Goal: Find specific page/section

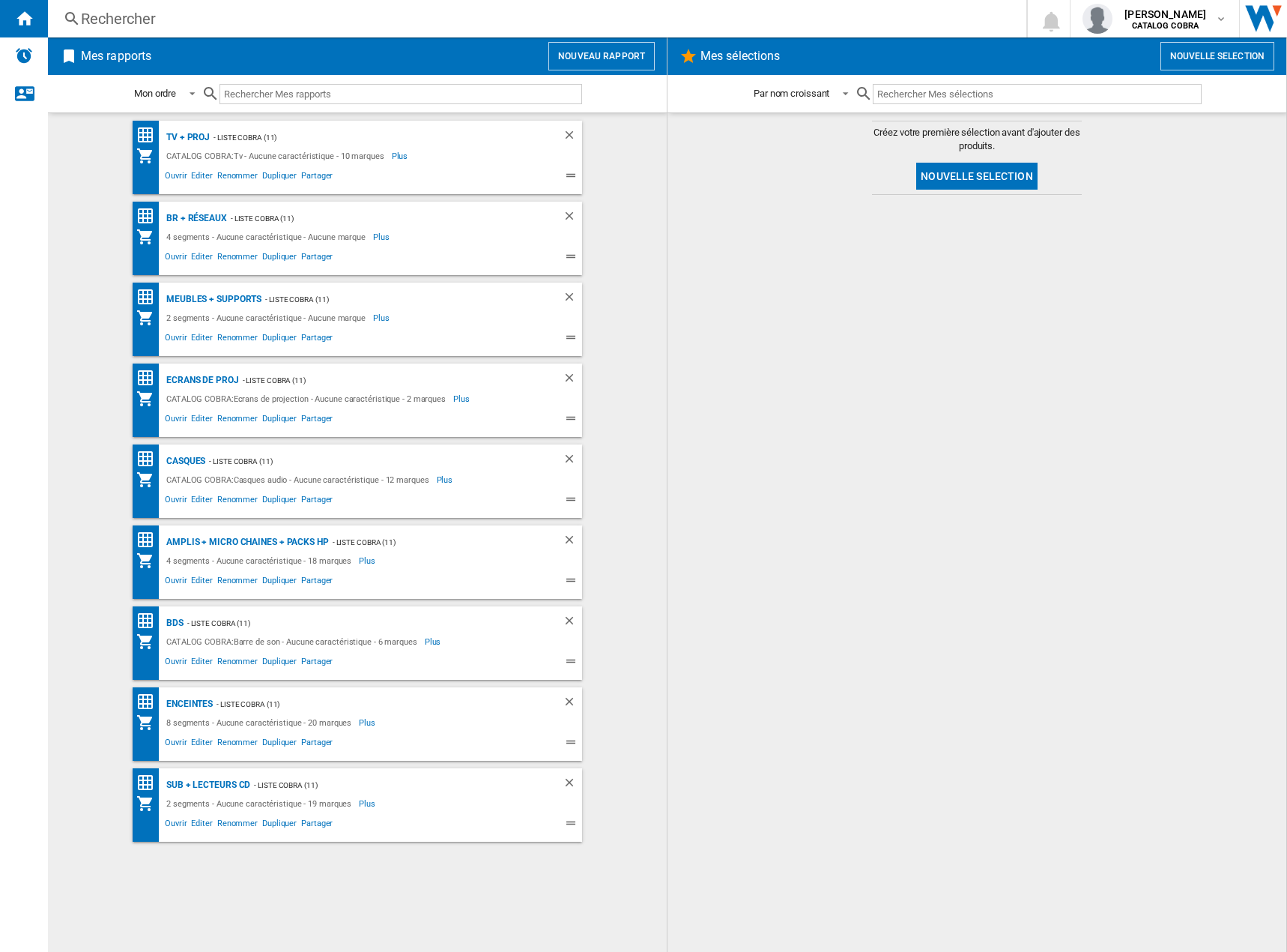
click at [115, 18] on div "Rechercher" at bounding box center [534, 18] width 907 height 21
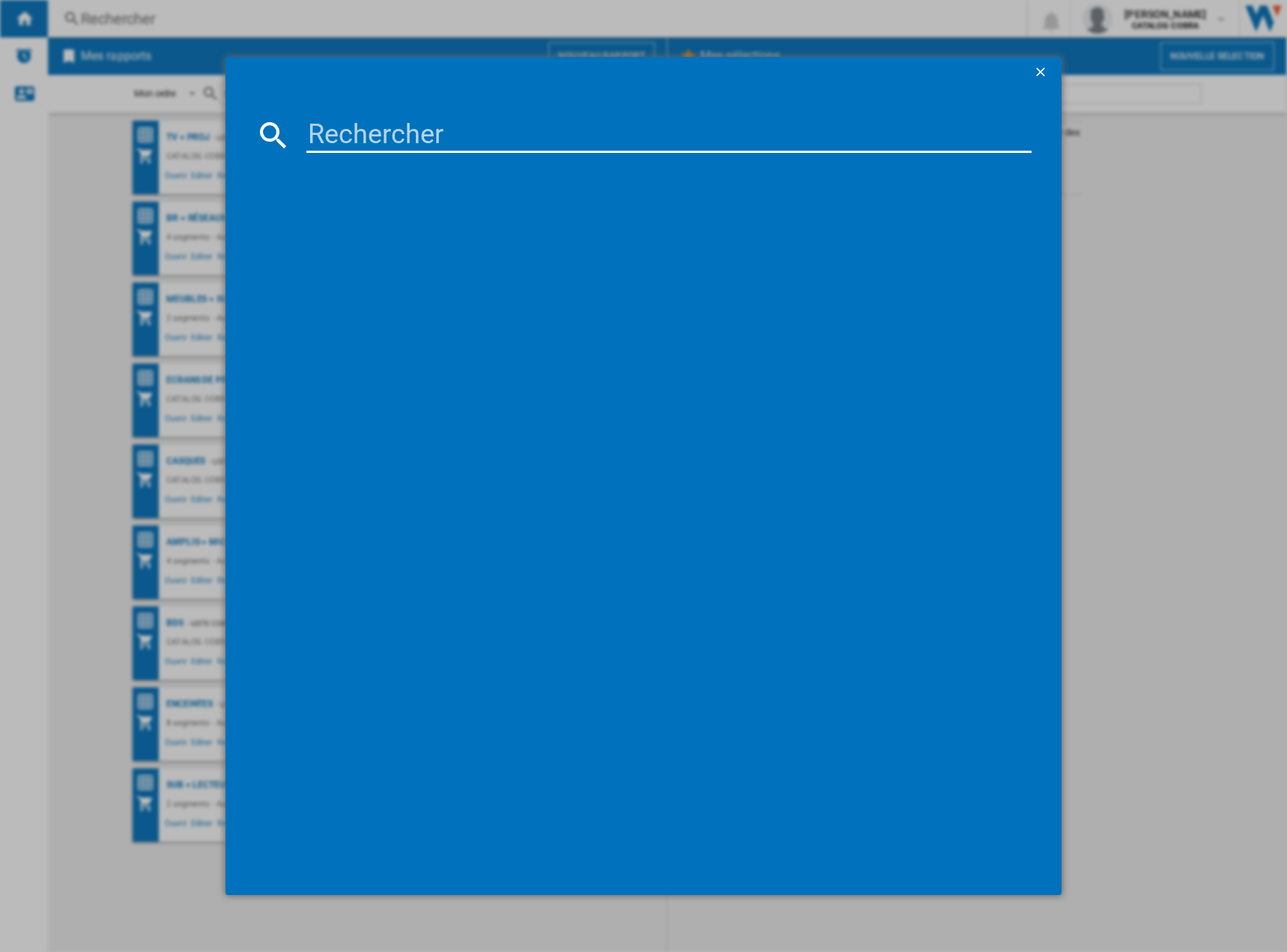
click at [337, 129] on input at bounding box center [669, 135] width 726 height 36
type input "77s95f"
click at [427, 232] on div "SAMSUNG TQ77S95F NOIR 77"" at bounding box center [654, 232] width 711 height 15
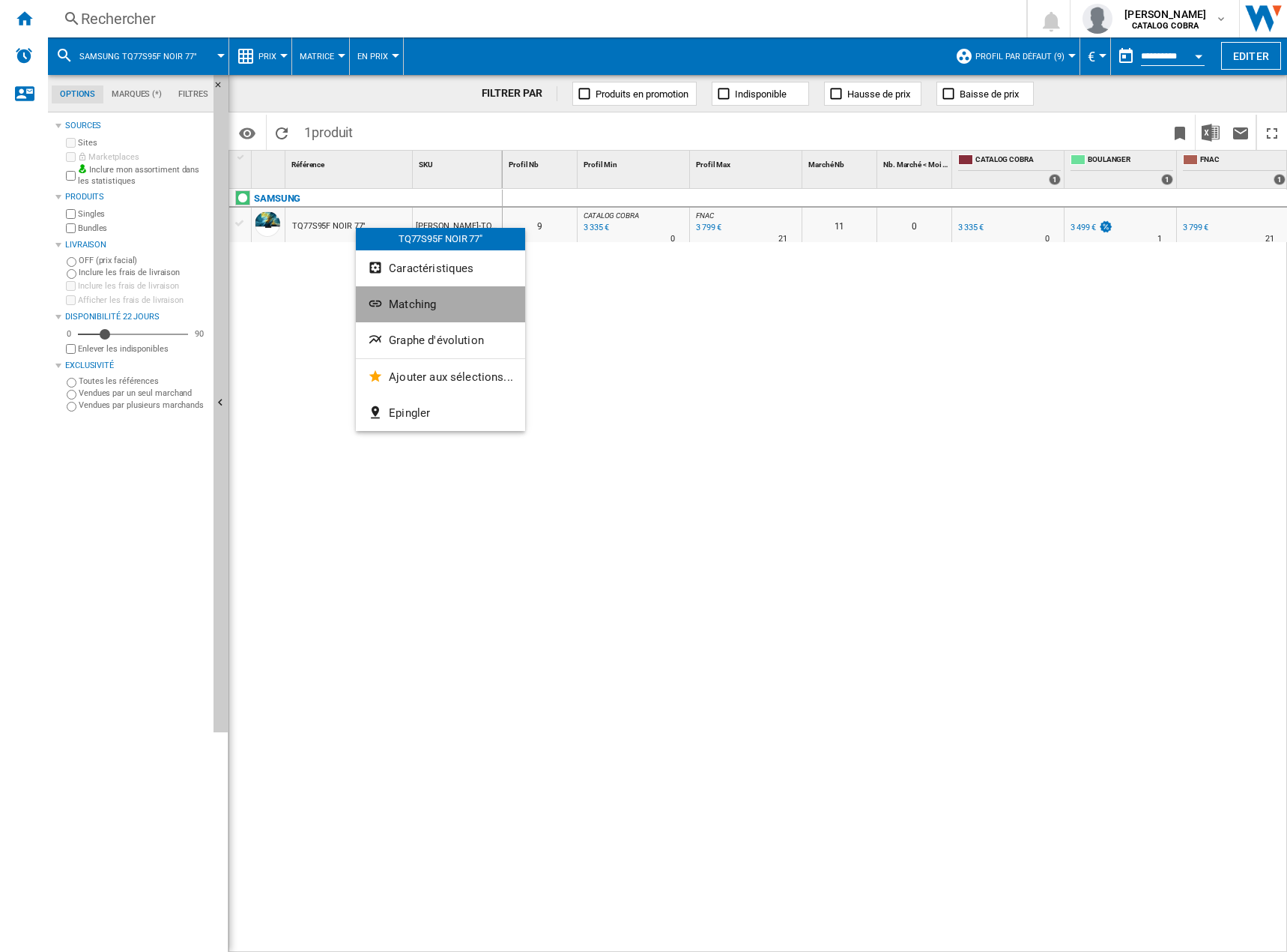
click at [442, 300] on button "Matching" at bounding box center [441, 304] width 169 height 36
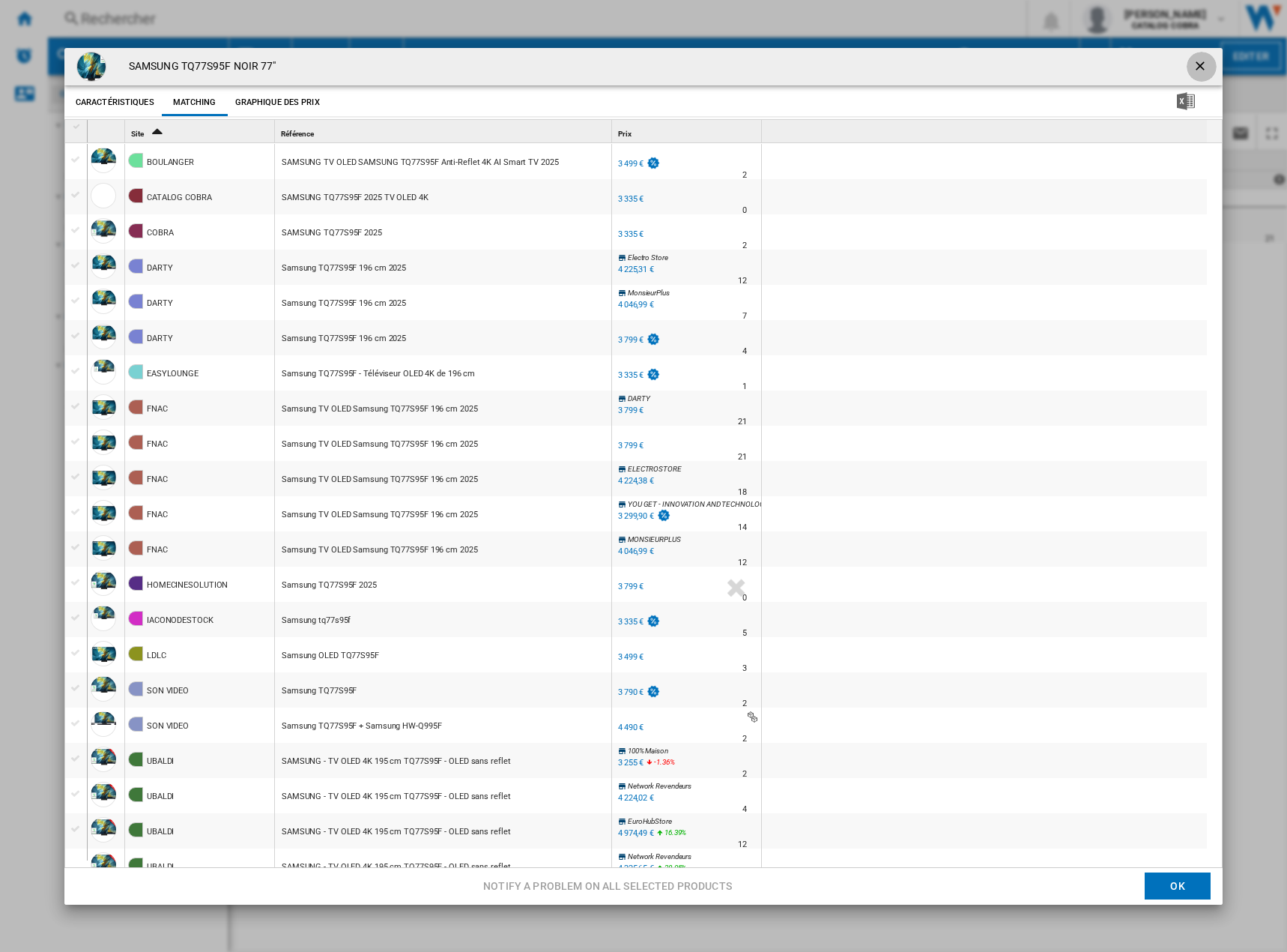
drag, startPoint x: 1188, startPoint y: 60, endPoint x: 1178, endPoint y: 63, distance: 10.4
click at [1193, 60] on ng-md-icon "getI18NText('BUTTONS.CLOSE_DIALOG')" at bounding box center [1202, 67] width 18 height 18
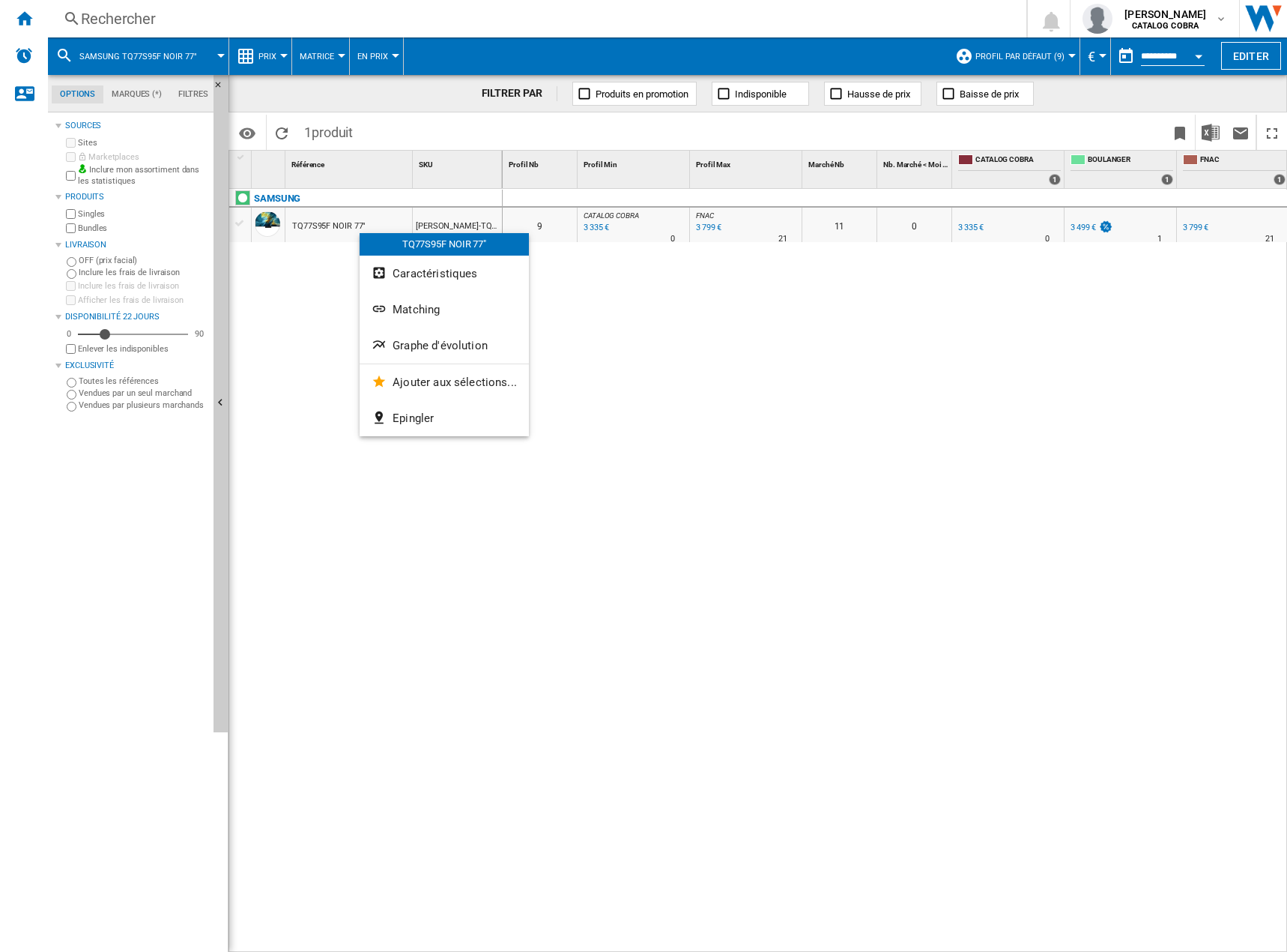
drag, startPoint x: 440, startPoint y: 281, endPoint x: 597, endPoint y: 400, distance: 197.0
click at [593, 402] on body "In order to access Insight, please log out and log in again OK NEW Rechercher R…" at bounding box center [643, 476] width 1287 height 952
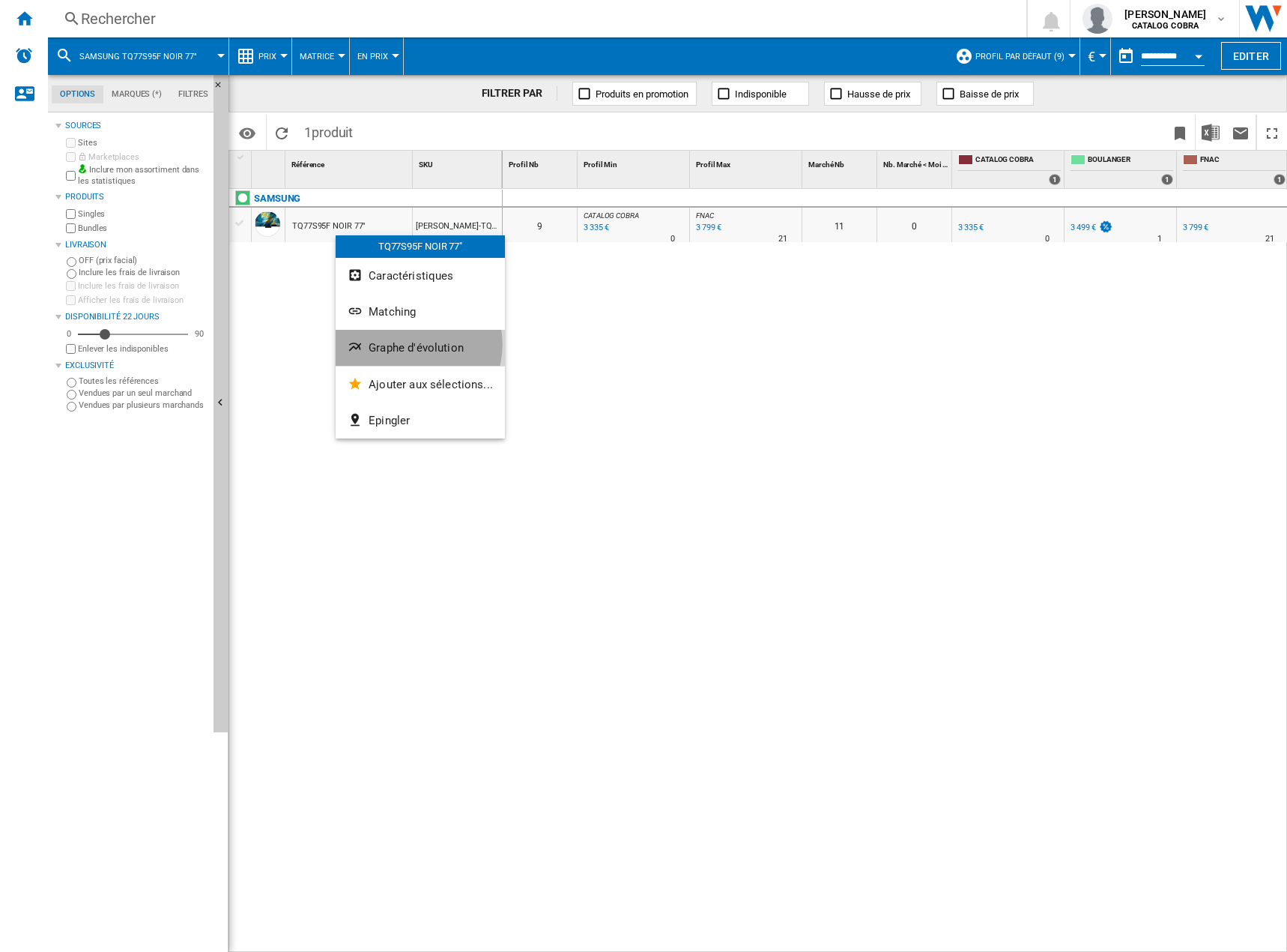
click at [412, 347] on span "Graphe d'évolution" at bounding box center [416, 348] width 95 height 13
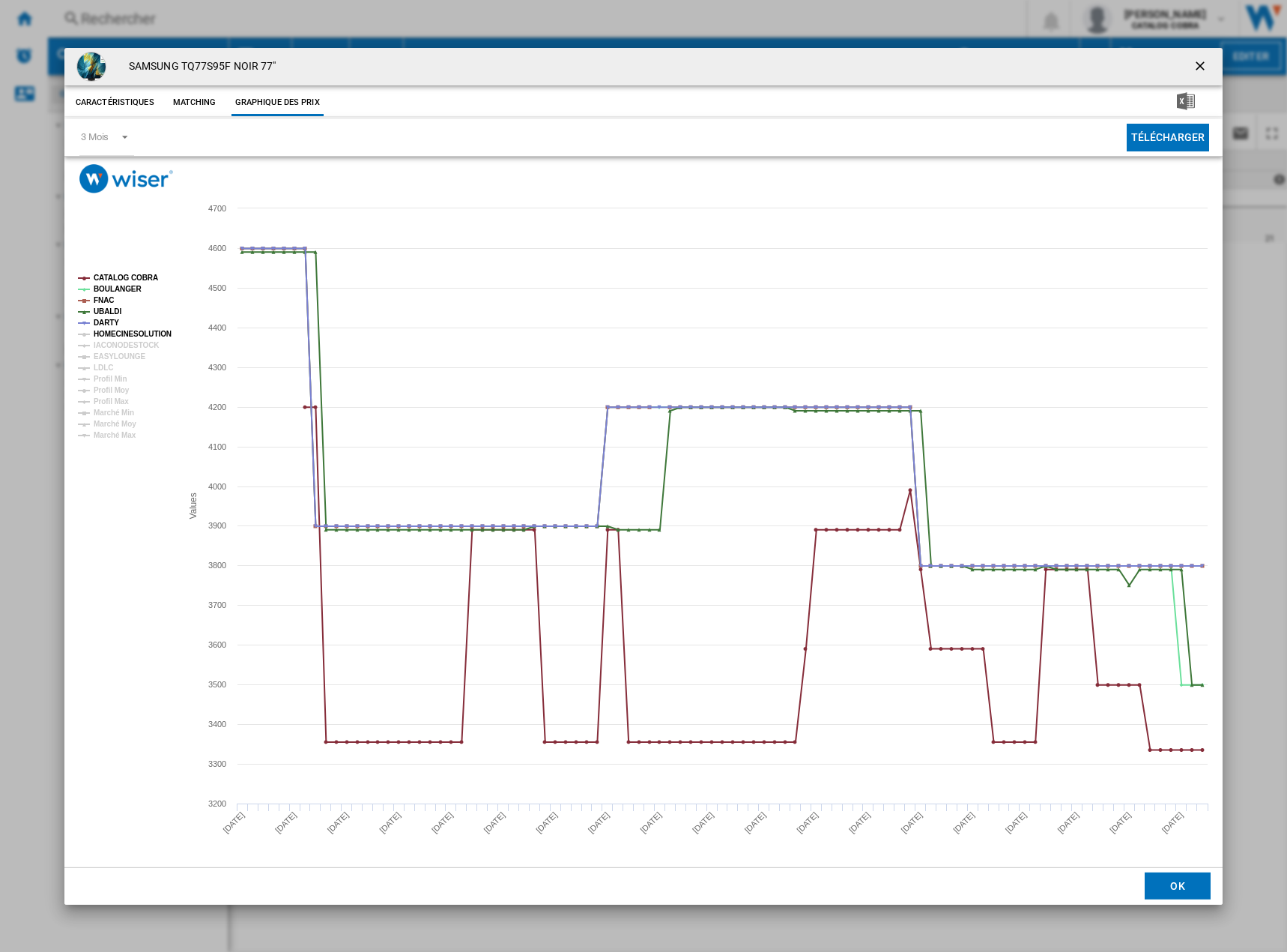
click at [135, 333] on tspan "HOMECINESOLUTION" at bounding box center [132, 333] width 78 height 8
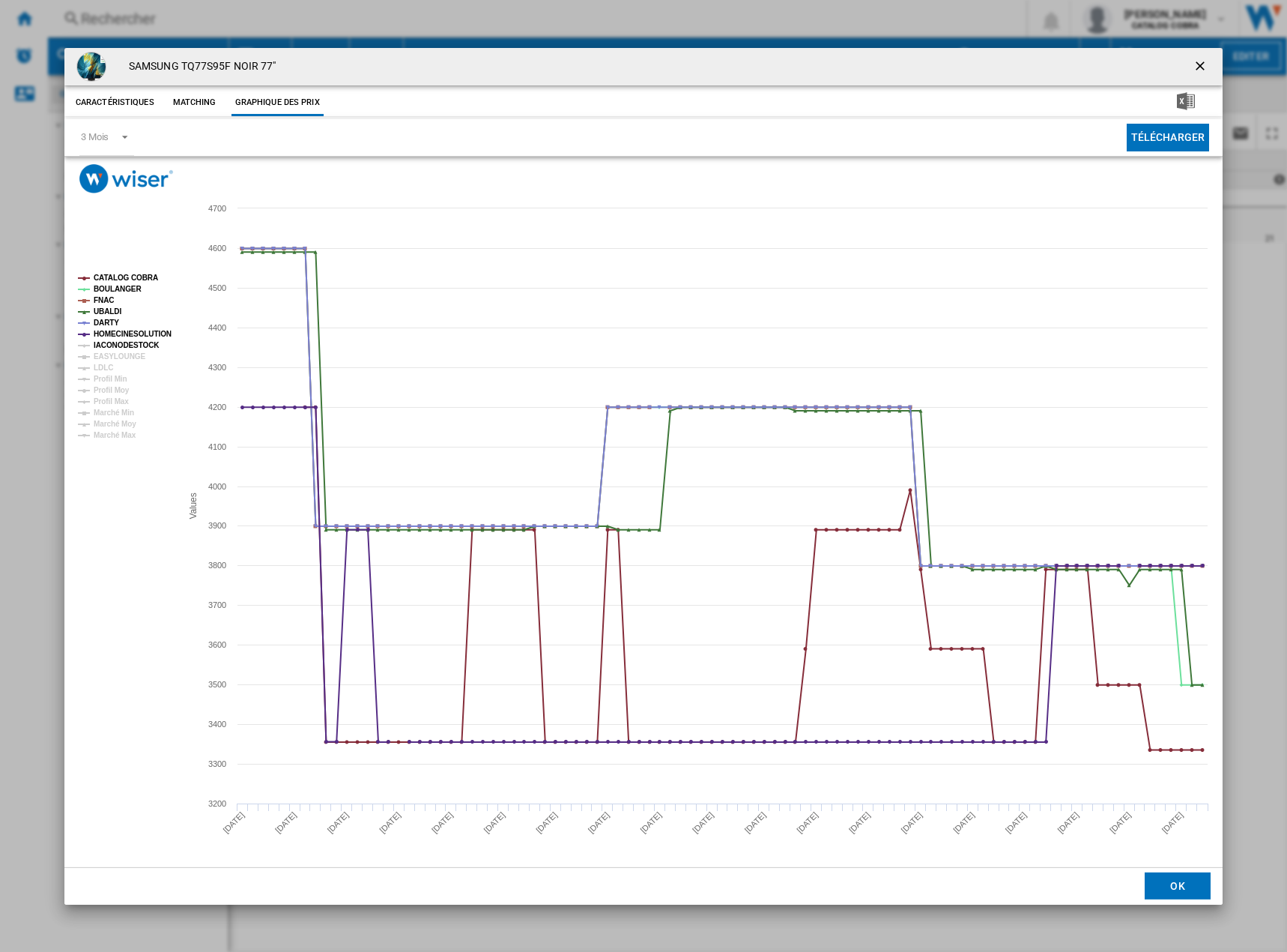
click at [135, 345] on tspan "IACONODESTOCK" at bounding box center [126, 345] width 66 height 8
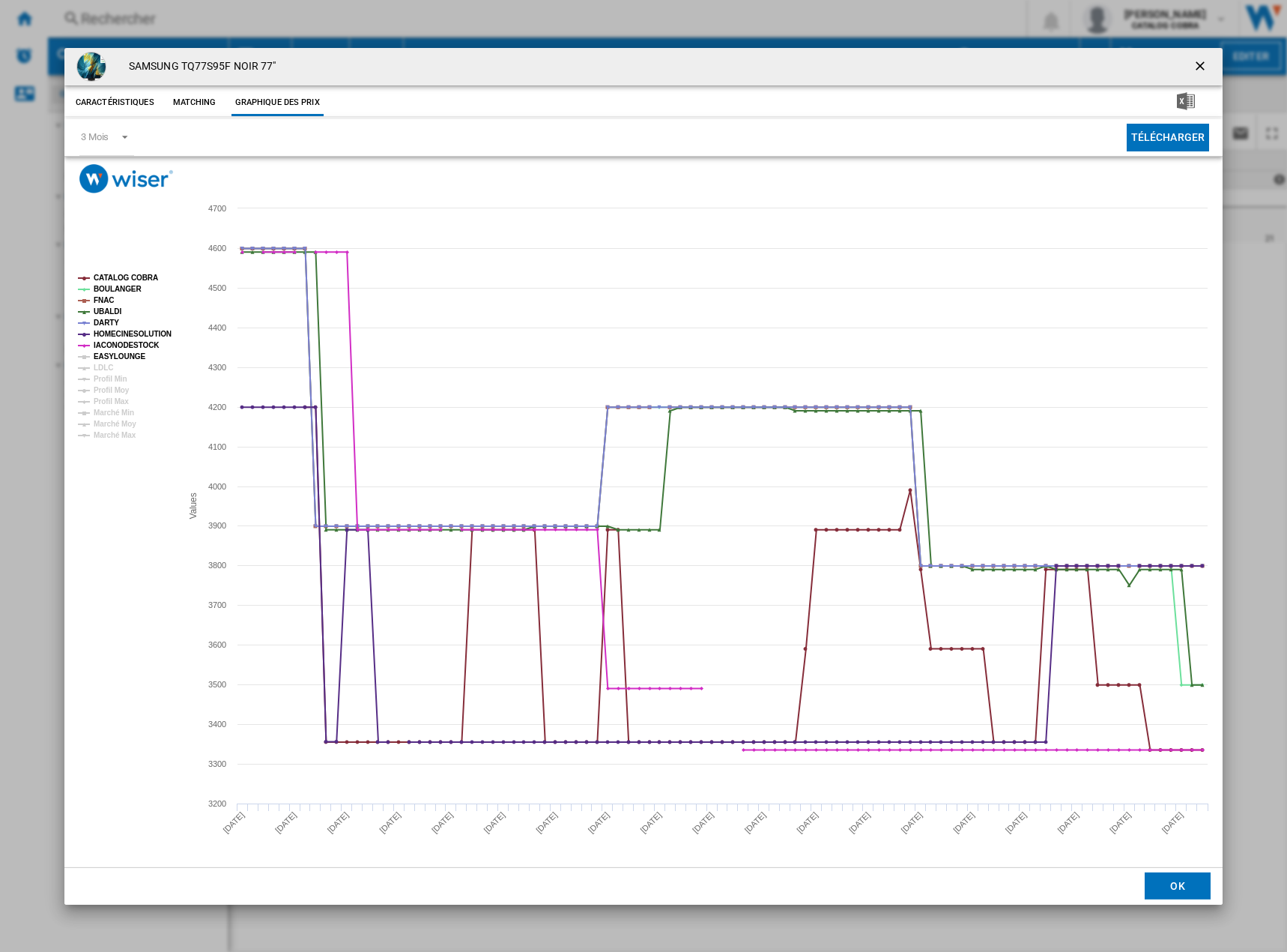
click at [131, 355] on tspan "EASYLOUNGE" at bounding box center [119, 355] width 52 height 8
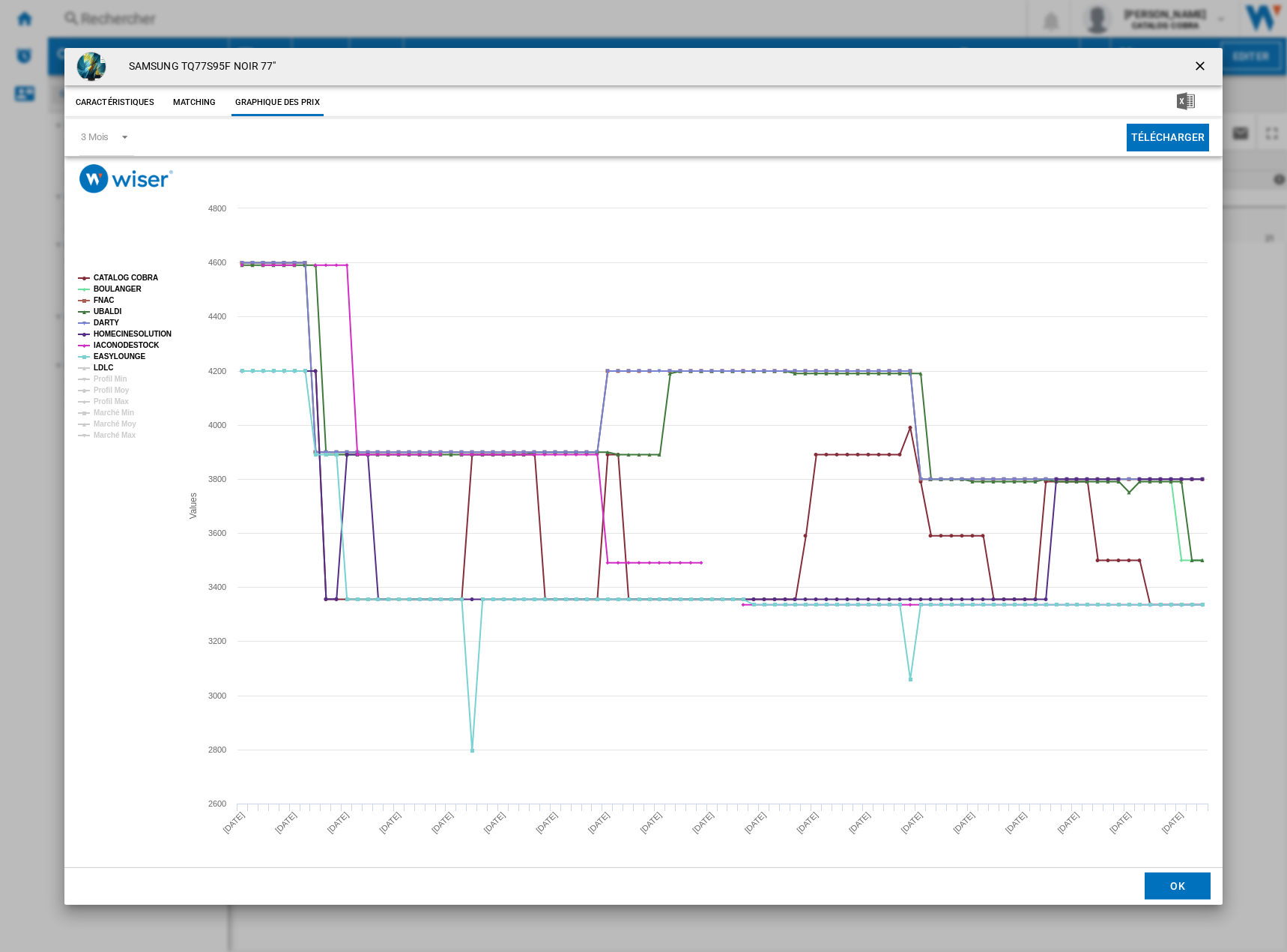
click at [106, 367] on tspan "LDLC" at bounding box center [103, 367] width 19 height 8
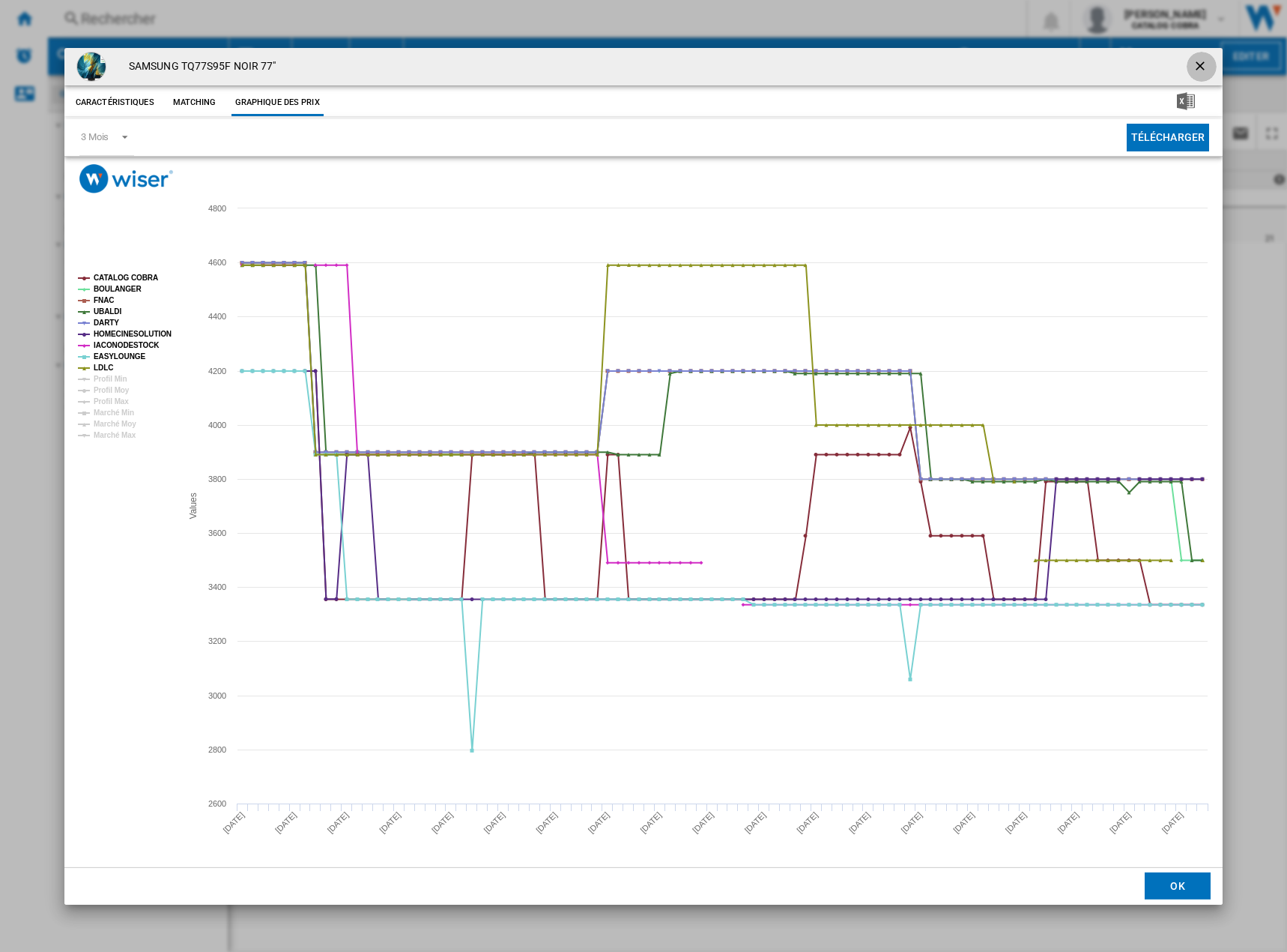
click at [1194, 63] on ng-md-icon "getI18NText('BUTTONS.CLOSE_DIALOG')" at bounding box center [1202, 67] width 18 height 18
